Goal: Task Accomplishment & Management: Use online tool/utility

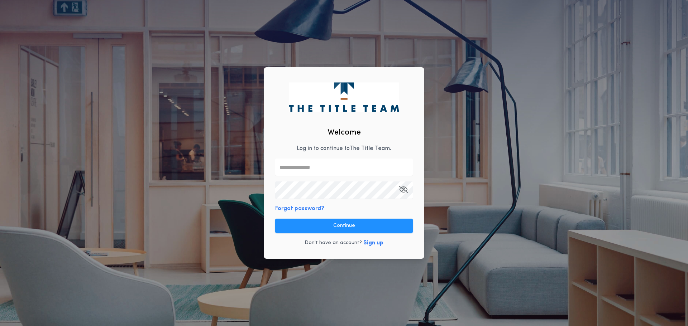
click at [328, 165] on input "text" at bounding box center [344, 167] width 138 height 17
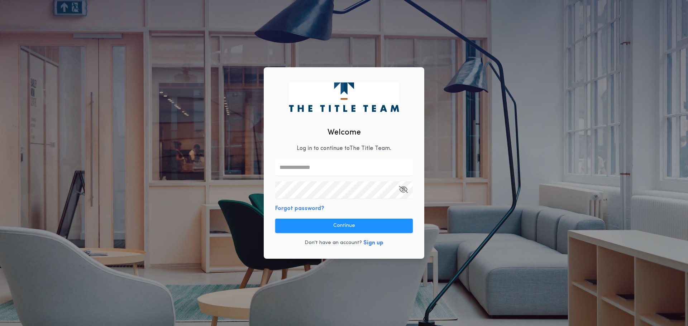
click at [0, 326] on com-1password-button at bounding box center [0, 326] width 0 height 0
click at [335, 165] on input "text" at bounding box center [344, 167] width 138 height 17
type input "**********"
click at [390, 223] on button "Continue" at bounding box center [344, 226] width 138 height 14
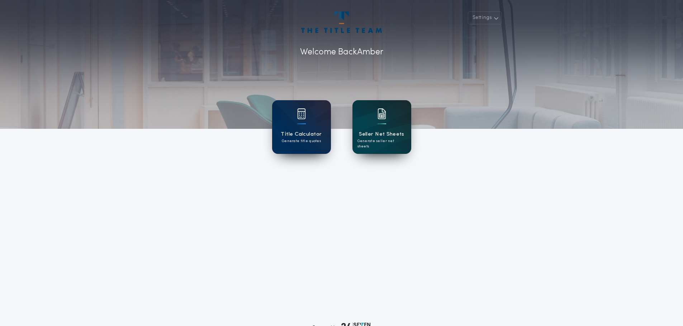
click at [386, 121] on div "Seller Net Sheets Generate seller net sheets" at bounding box center [381, 127] width 59 height 54
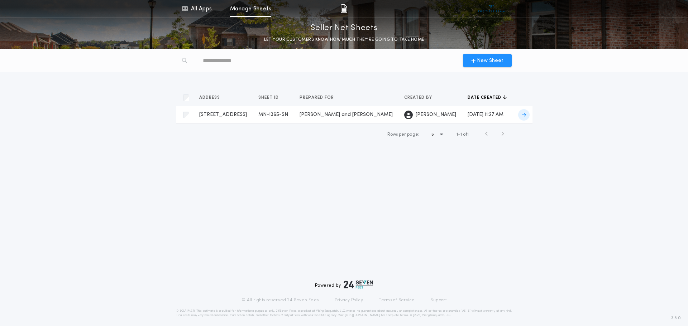
click at [253, 120] on td "[STREET_ADDRESS] [GEOGRAPHIC_DATA]-1365-SN Prepared for" at bounding box center [223, 114] width 59 height 17
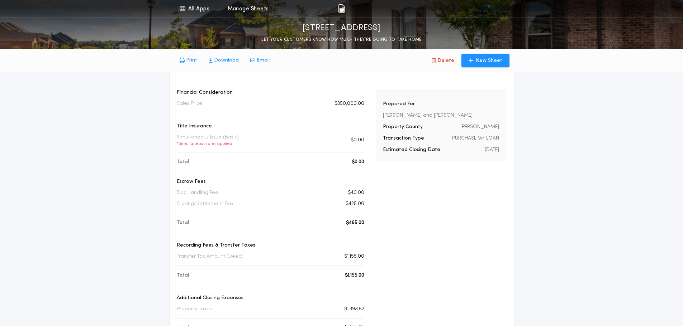
scroll to position [36, 0]
drag, startPoint x: 420, startPoint y: 222, endPoint x: 416, endPoint y: 250, distance: 28.2
click at [416, 250] on div "Prepared For [PERSON_NAME] and [PERSON_NAME] Property County [GEOGRAPHIC_DATA] …" at bounding box center [441, 292] width 131 height 404
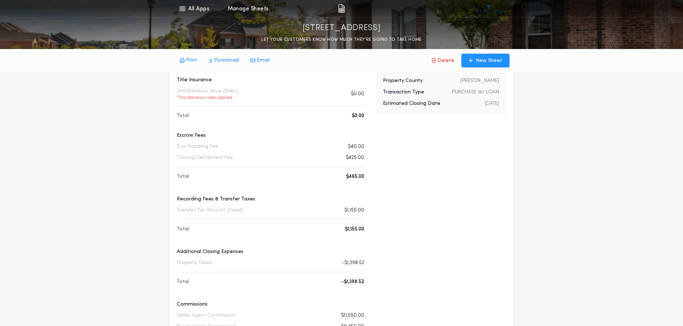
scroll to position [143, 0]
